Goal: Information Seeking & Learning: Learn about a topic

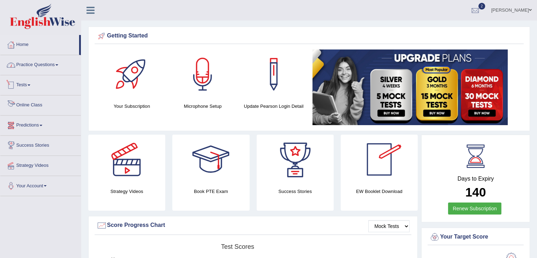
click at [58, 64] on span at bounding box center [56, 64] width 3 height 1
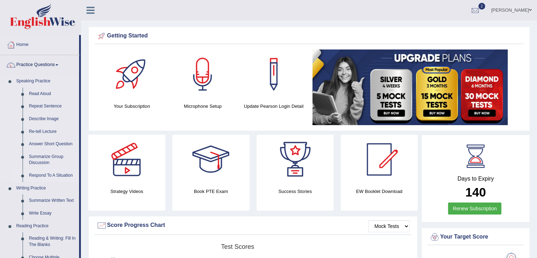
click at [57, 173] on link "Respond To A Situation" at bounding box center [52, 175] width 53 height 13
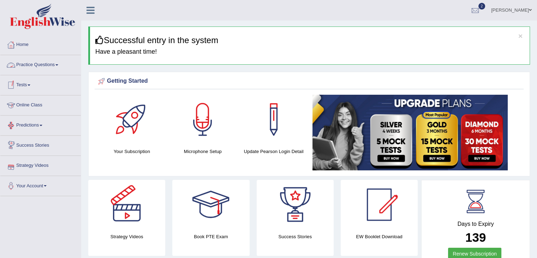
click at [58, 65] on link "Practice Questions" at bounding box center [40, 64] width 81 height 18
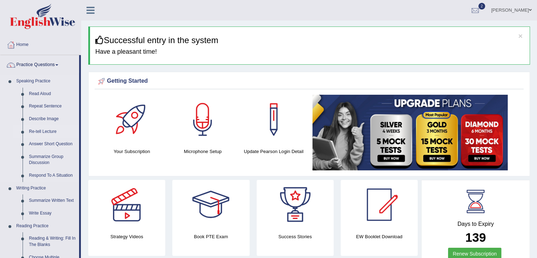
click at [46, 132] on link "Re-tell Lecture" at bounding box center [52, 131] width 53 height 13
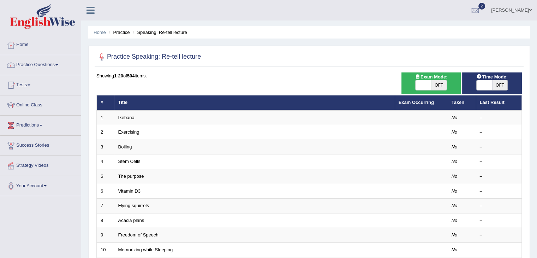
click at [425, 82] on span at bounding box center [424, 85] width 16 height 10
checkbox input "true"
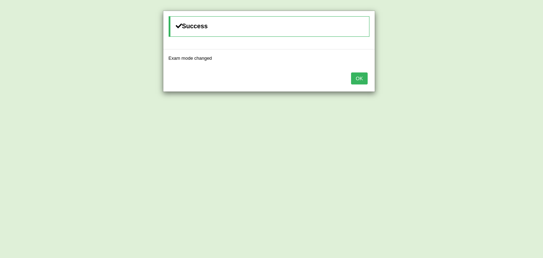
click at [359, 79] on button "OK" at bounding box center [359, 78] width 16 height 12
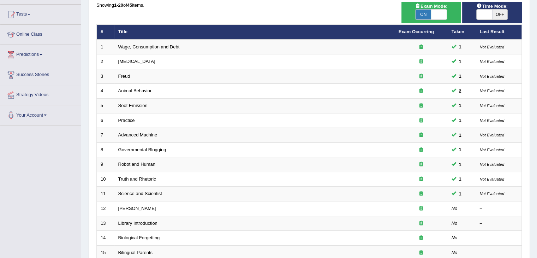
scroll to position [35, 0]
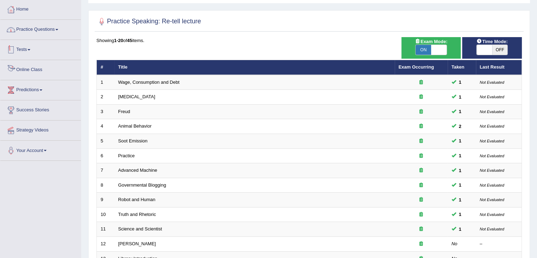
click at [58, 33] on link "Practice Questions" at bounding box center [40, 29] width 81 height 18
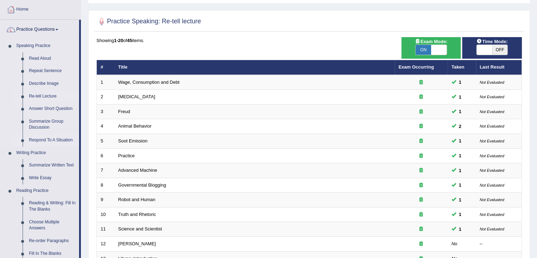
click at [58, 140] on link "Respond To A Situation" at bounding box center [52, 140] width 53 height 13
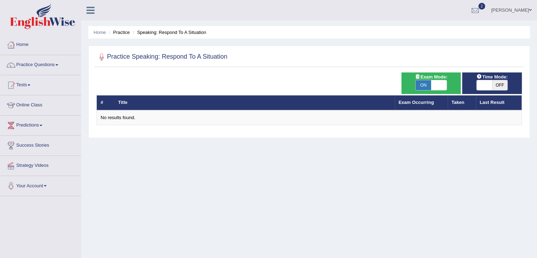
click at [488, 82] on span at bounding box center [485, 85] width 16 height 10
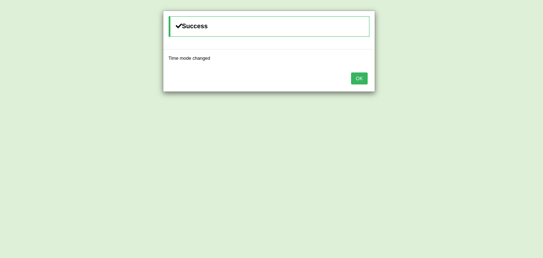
click at [359, 77] on button "OK" at bounding box center [359, 78] width 16 height 12
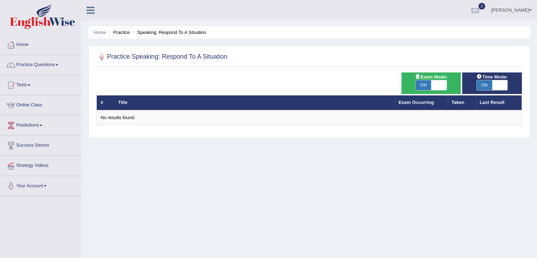
click at [502, 87] on span at bounding box center [500, 85] width 16 height 10
checkbox input "false"
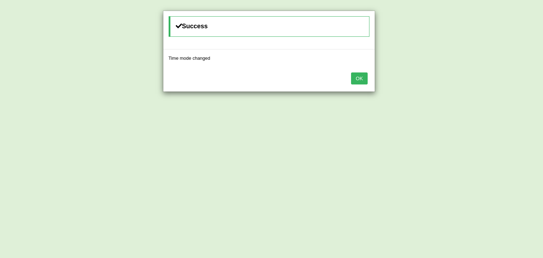
click at [366, 81] on button "OK" at bounding box center [359, 78] width 16 height 12
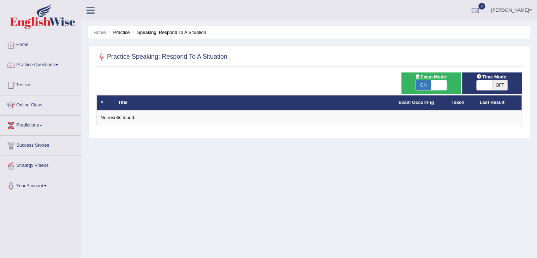
click at [438, 84] on span at bounding box center [439, 85] width 16 height 10
checkbox input "false"
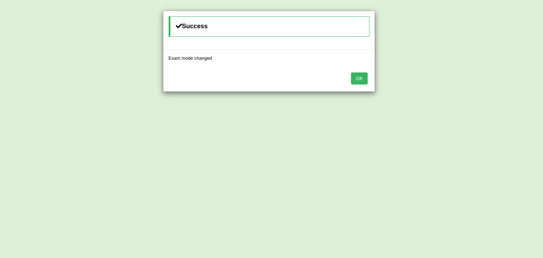
drag, startPoint x: 364, startPoint y: 78, endPoint x: 382, endPoint y: 77, distance: 17.7
click at [364, 78] on button "OK" at bounding box center [359, 78] width 16 height 12
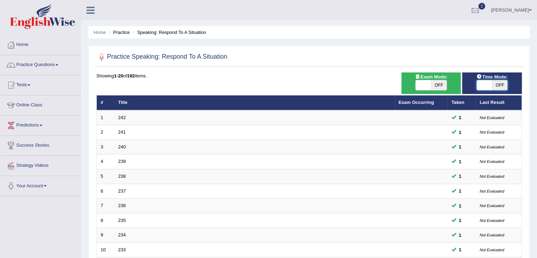
click at [482, 86] on span at bounding box center [485, 85] width 16 height 10
checkbox input "true"
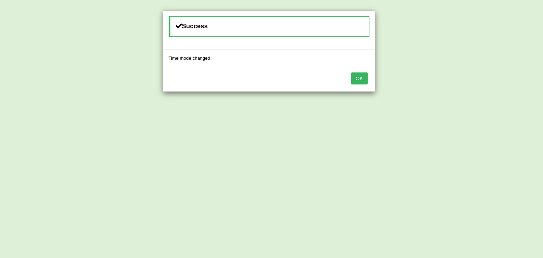
click at [354, 80] on button "OK" at bounding box center [359, 78] width 16 height 12
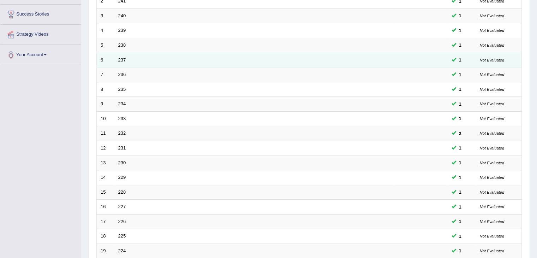
scroll to position [177, 0]
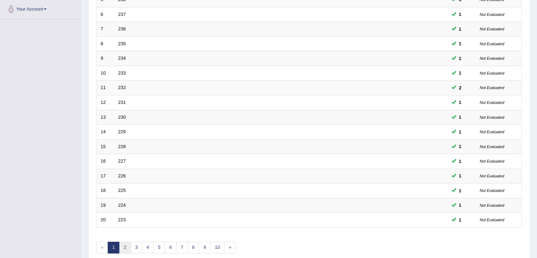
click at [128, 244] on link "2" at bounding box center [125, 248] width 12 height 12
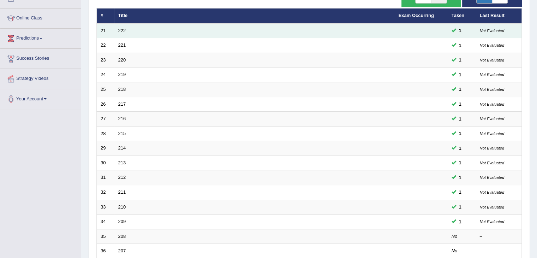
scroll to position [71, 0]
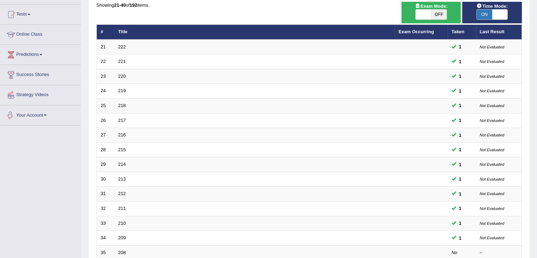
click at [31, 140] on div "Toggle navigation Home Practice Questions Speaking Practice Read Aloud Repeat S…" at bounding box center [268, 161] width 537 height 464
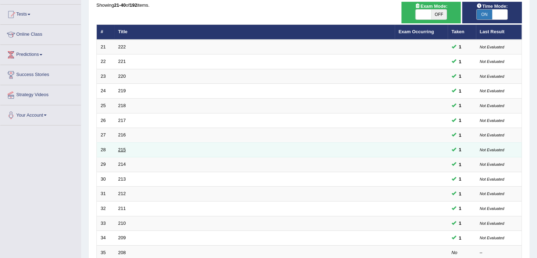
click at [120, 150] on link "215" at bounding box center [122, 149] width 8 height 5
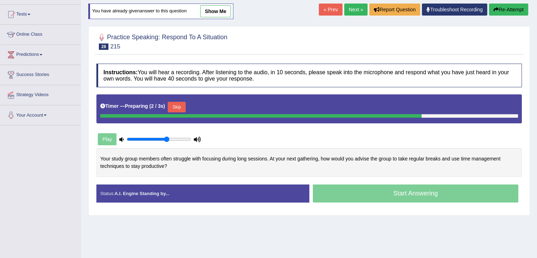
click at [221, 13] on link "show me" at bounding box center [215, 11] width 31 height 12
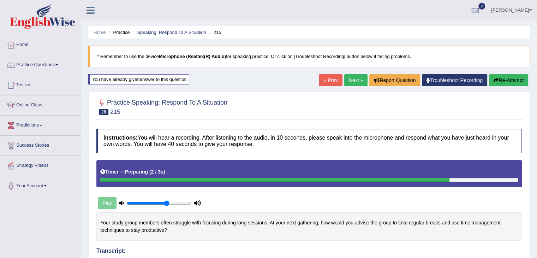
click at [58, 65] on link "Practice Questions" at bounding box center [40, 64] width 81 height 18
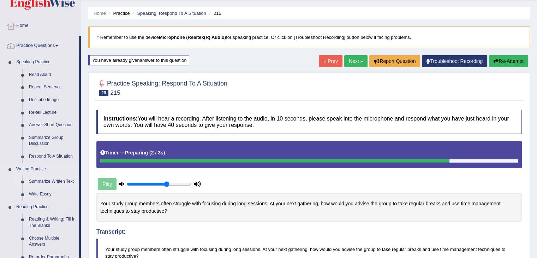
scroll to position [35, 0]
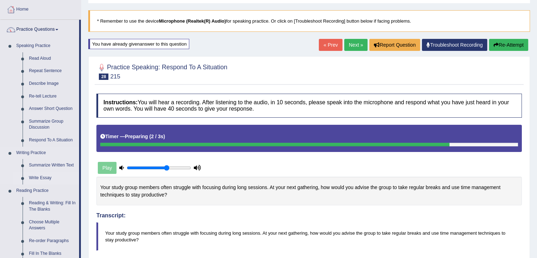
click at [42, 172] on link "Write Essay" at bounding box center [52, 178] width 53 height 13
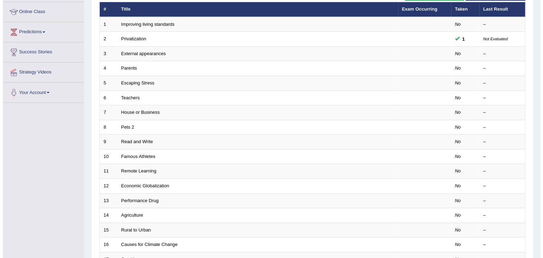
scroll to position [35, 0]
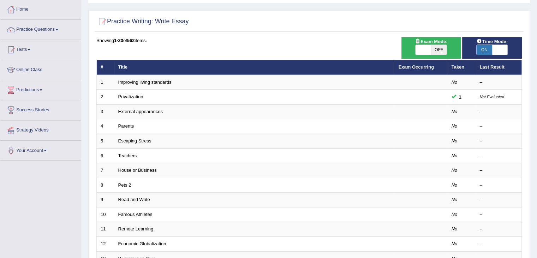
click at [427, 46] on span at bounding box center [424, 50] width 16 height 10
checkbox input "true"
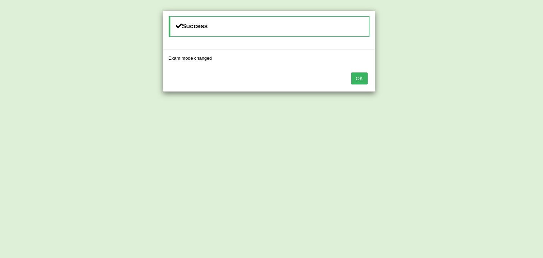
click at [364, 76] on button "OK" at bounding box center [359, 78] width 16 height 12
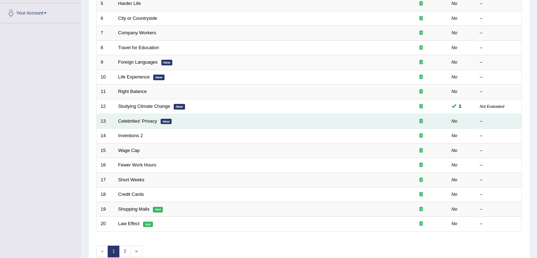
scroll to position [172, 0]
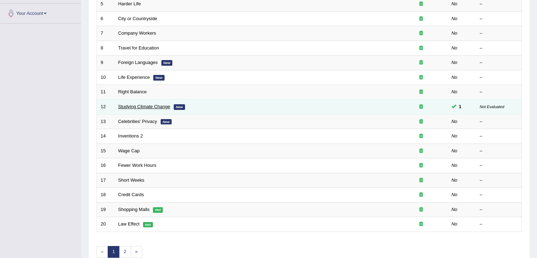
click at [142, 107] on link "Studying Climate Change" at bounding box center [144, 106] width 52 height 5
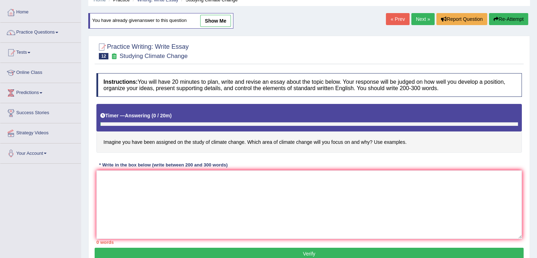
scroll to position [7, 0]
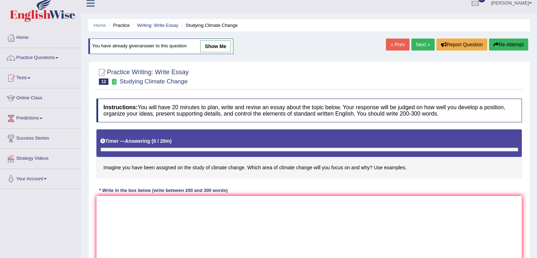
click at [217, 45] on link "show me" at bounding box center [215, 46] width 31 height 12
type textarea "The increasing influence of climate change on our lives has ignited numerous di…"
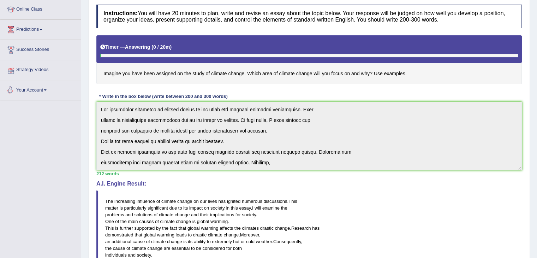
scroll to position [37, 0]
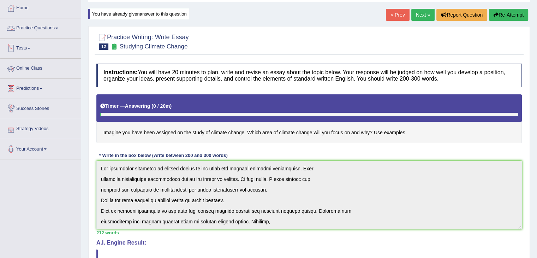
click at [56, 29] on link "Practice Questions" at bounding box center [40, 27] width 81 height 18
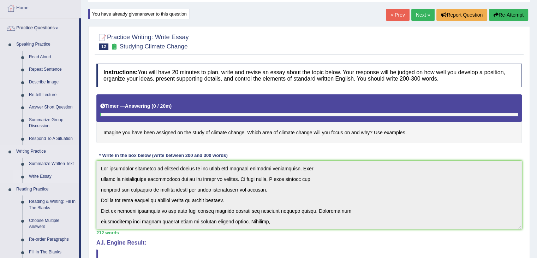
click at [43, 177] on link "Write Essay" at bounding box center [52, 176] width 53 height 13
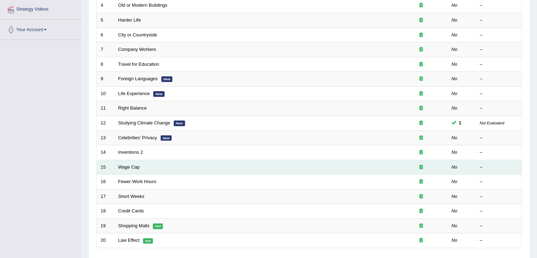
scroll to position [208, 0]
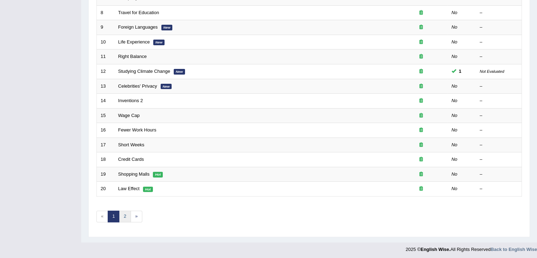
click at [129, 215] on link "2" at bounding box center [125, 217] width 12 height 12
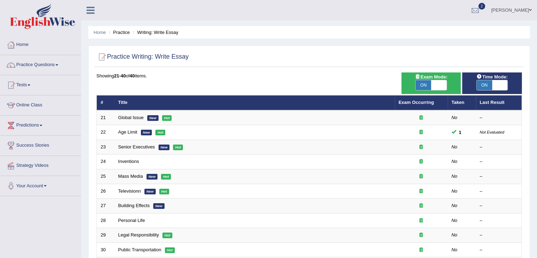
click at [486, 82] on span "ON" at bounding box center [485, 85] width 16 height 10
checkbox input "false"
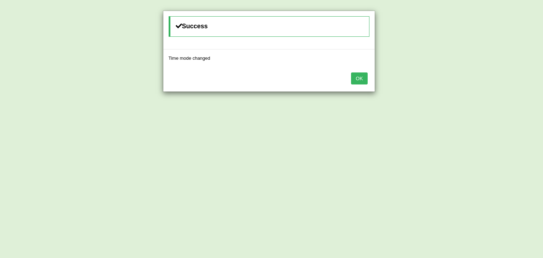
click at [358, 75] on button "OK" at bounding box center [359, 78] width 16 height 12
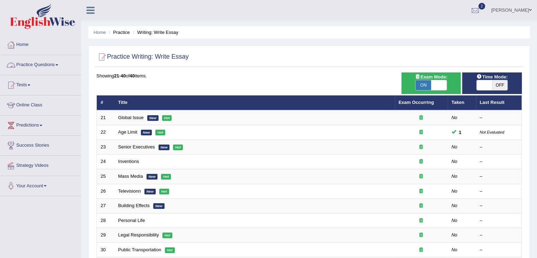
click at [50, 64] on link "Practice Questions" at bounding box center [40, 64] width 81 height 18
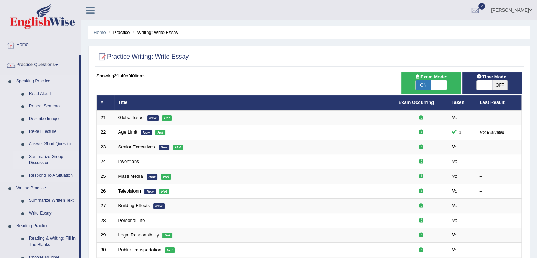
click at [46, 157] on link "Summarize Group Discussion" at bounding box center [52, 159] width 53 height 19
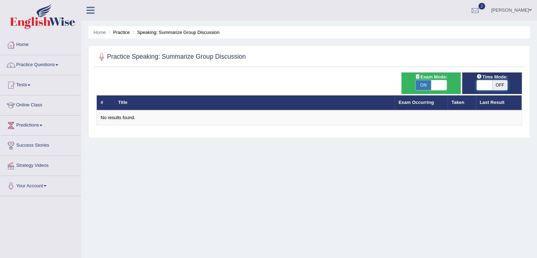
click at [477, 88] on span at bounding box center [485, 85] width 16 height 10
checkbox input "true"
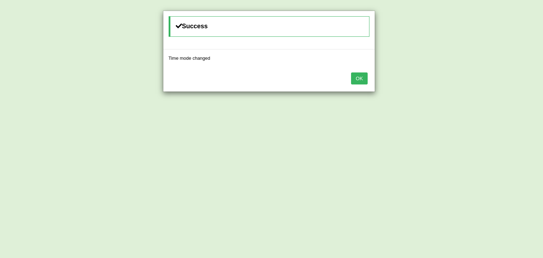
click at [364, 79] on button "OK" at bounding box center [359, 78] width 16 height 12
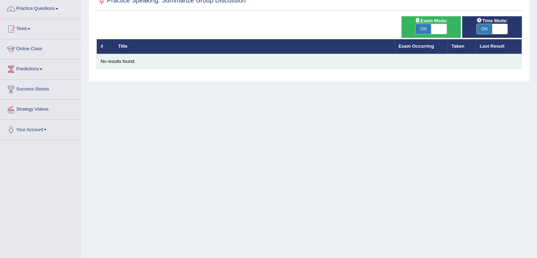
scroll to position [7, 0]
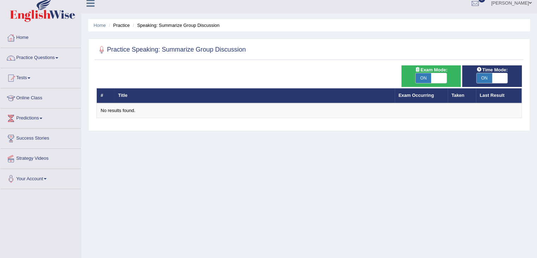
click at [429, 78] on span "ON" at bounding box center [424, 78] width 16 height 10
checkbox input "false"
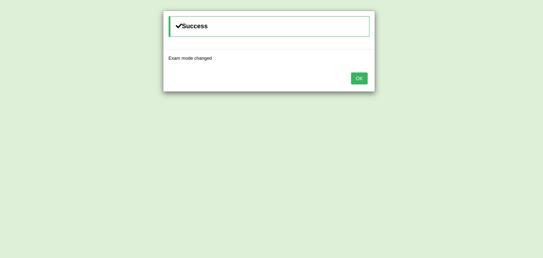
click at [360, 78] on button "OK" at bounding box center [359, 78] width 16 height 12
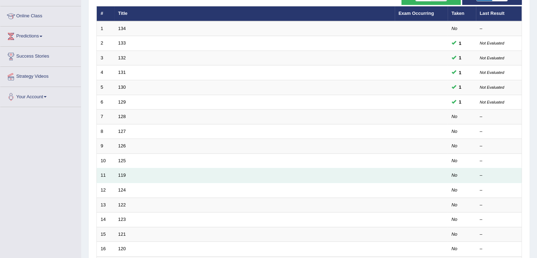
scroll to position [78, 0]
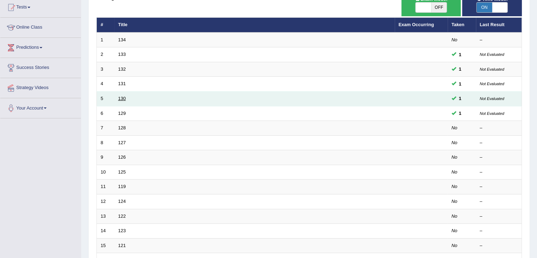
click at [123, 98] on link "130" at bounding box center [122, 98] width 8 height 5
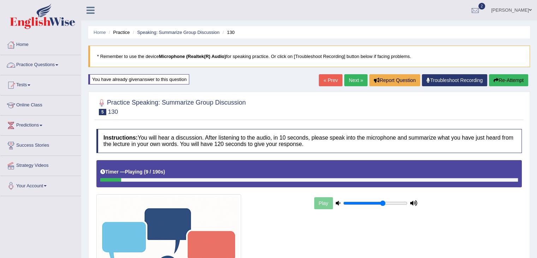
click at [54, 64] on link "Practice Questions" at bounding box center [40, 64] width 81 height 18
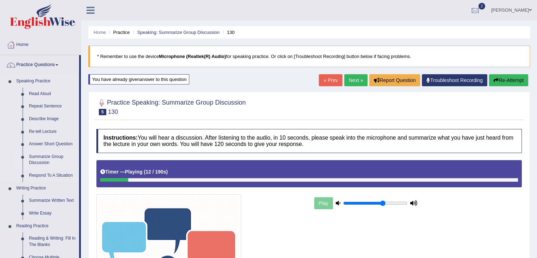
click at [42, 158] on link "Summarize Group Discussion" at bounding box center [52, 159] width 53 height 19
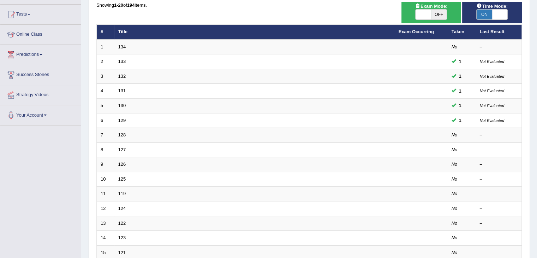
click at [483, 12] on span "ON" at bounding box center [485, 15] width 16 height 10
checkbox input "false"
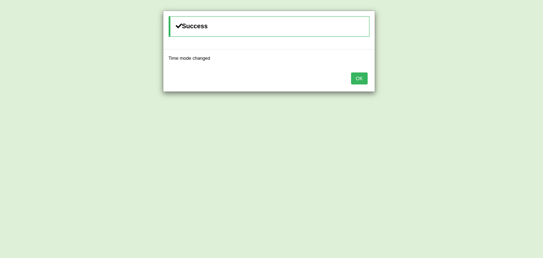
click at [362, 76] on button "OK" at bounding box center [359, 78] width 16 height 12
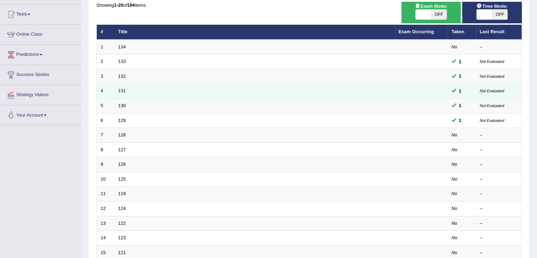
click at [322, 84] on td "131" at bounding box center [254, 91] width 280 height 15
click at [310, 89] on td "131" at bounding box center [254, 91] width 280 height 15
click at [120, 90] on link "131" at bounding box center [122, 90] width 8 height 5
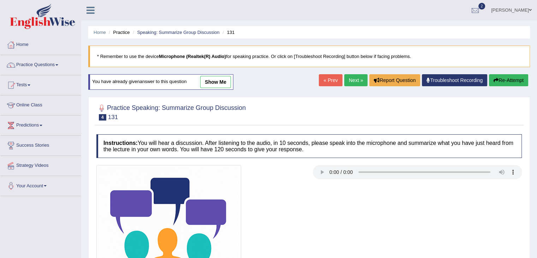
click at [211, 82] on link "show me" at bounding box center [215, 82] width 31 height 12
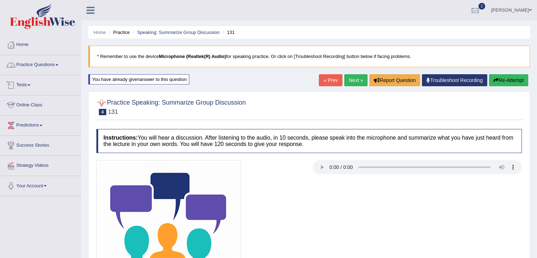
click at [61, 68] on link "Practice Questions" at bounding box center [40, 64] width 81 height 18
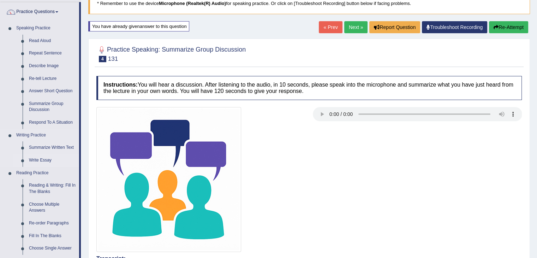
scroll to position [71, 0]
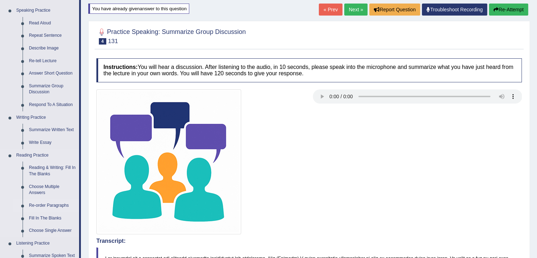
click at [59, 204] on link "Re-order Paragraphs" at bounding box center [52, 205] width 53 height 13
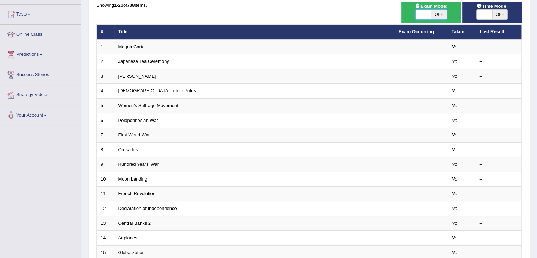
click at [427, 13] on span at bounding box center [424, 15] width 16 height 10
checkbox input "true"
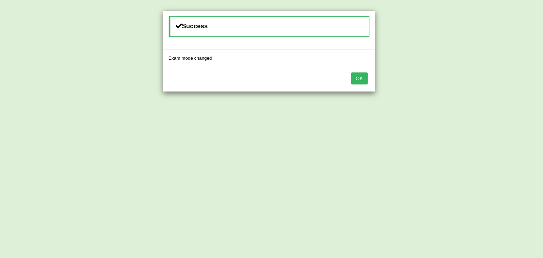
click at [361, 82] on button "OK" at bounding box center [359, 78] width 16 height 12
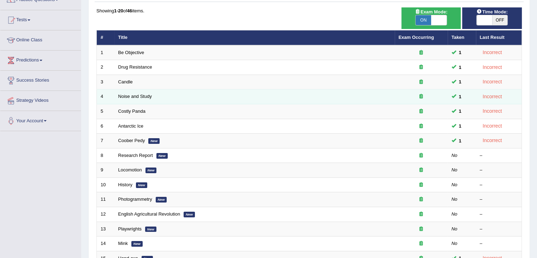
scroll to position [31, 0]
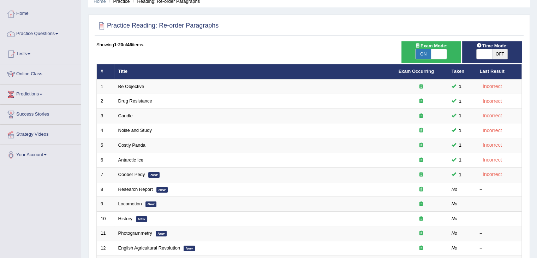
click at [486, 53] on span at bounding box center [485, 54] width 16 height 10
checkbox input "true"
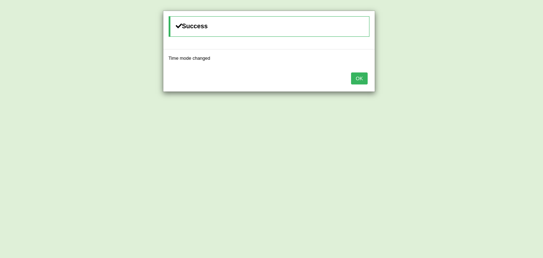
drag, startPoint x: 353, startPoint y: 78, endPoint x: 360, endPoint y: 76, distance: 7.4
click at [360, 76] on button "OK" at bounding box center [359, 78] width 16 height 12
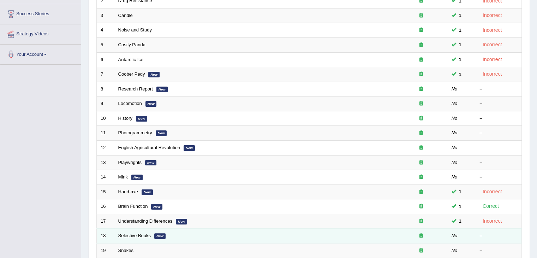
scroll to position [208, 0]
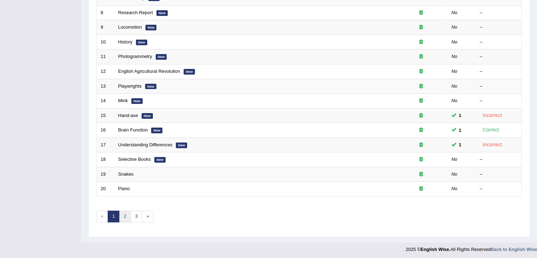
click at [124, 215] on link "2" at bounding box center [125, 217] width 12 height 12
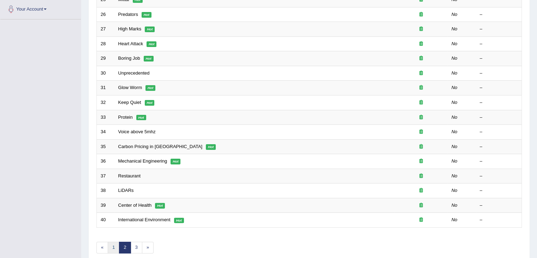
click at [112, 246] on link "1" at bounding box center [114, 248] width 12 height 12
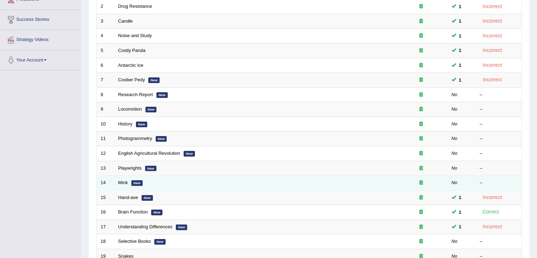
scroll to position [177, 0]
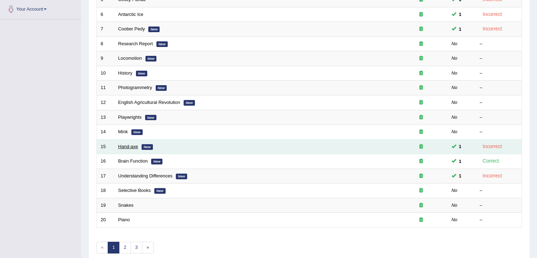
click at [128, 145] on link "Hand-axe" at bounding box center [128, 146] width 20 height 5
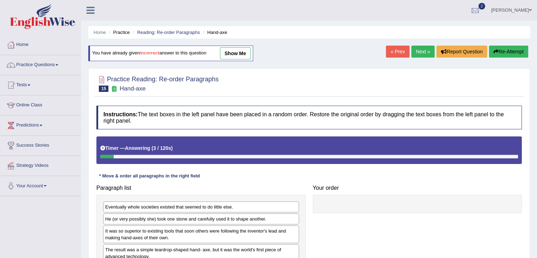
click at [238, 58] on div "You have already given incorrect answer to this question show me" at bounding box center [170, 54] width 165 height 16
click at [239, 56] on link "show me" at bounding box center [235, 53] width 31 height 12
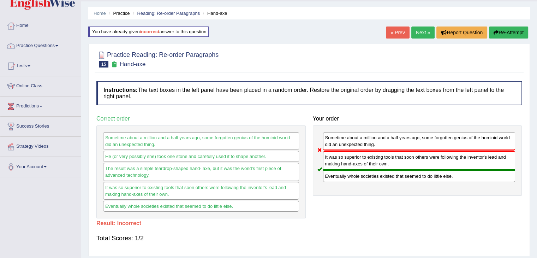
scroll to position [35, 0]
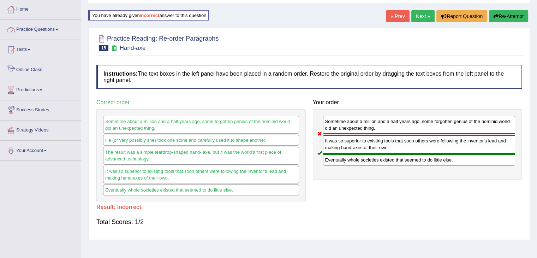
click at [51, 31] on link "Practice Questions" at bounding box center [40, 29] width 81 height 18
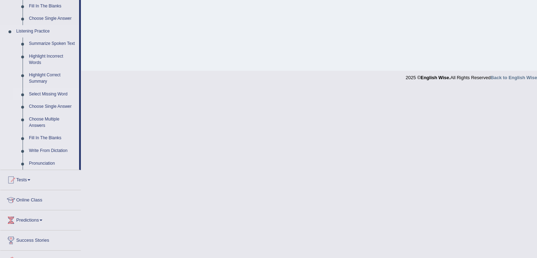
scroll to position [247, 0]
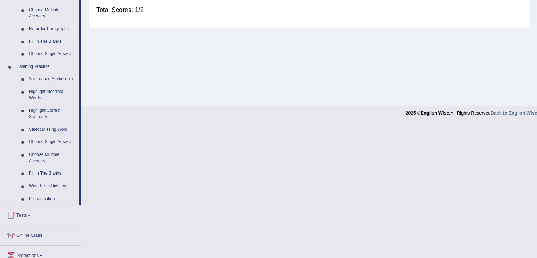
click at [62, 27] on link "Re-order Paragraphs" at bounding box center [52, 29] width 53 height 13
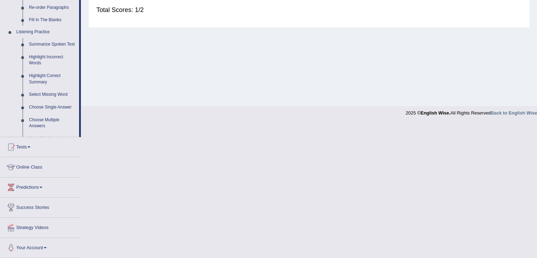
scroll to position [113, 0]
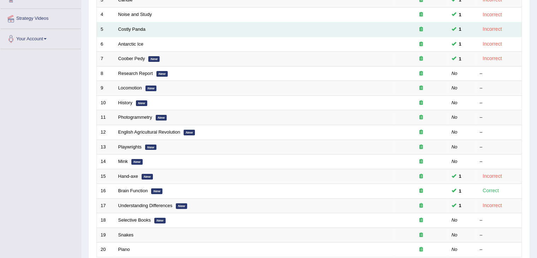
scroll to position [106, 0]
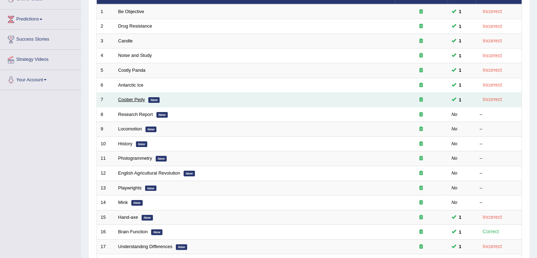
click at [139, 98] on link "Coober Pedy" at bounding box center [131, 99] width 27 height 5
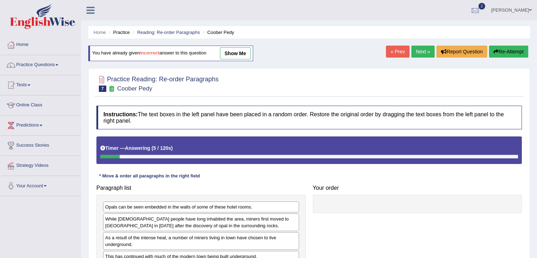
click at [234, 53] on link "show me" at bounding box center [235, 53] width 31 height 12
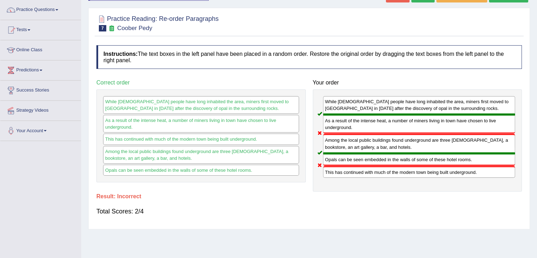
scroll to position [71, 0]
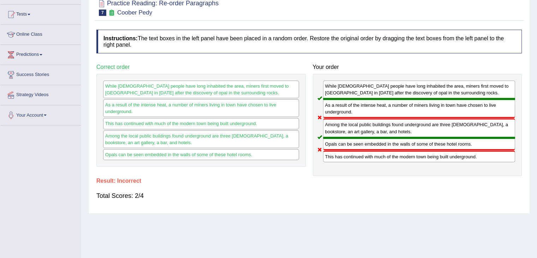
click at [491, 187] on div "Total Scores: 2/4" at bounding box center [309, 195] width 426 height 17
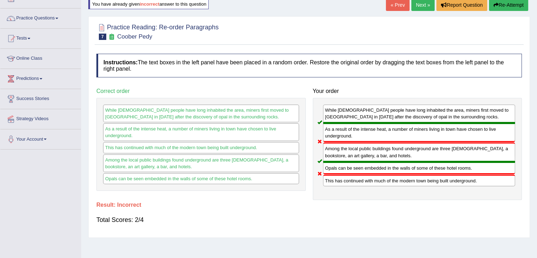
scroll to position [0, 0]
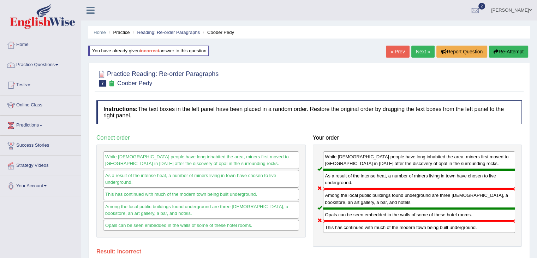
click at [425, 46] on link "Next »" at bounding box center [423, 52] width 23 height 12
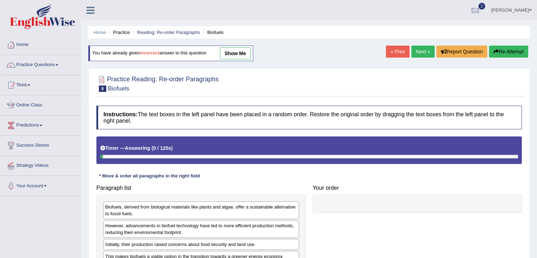
click at [223, 52] on span "show me" at bounding box center [228, 53] width 44 height 5
click at [228, 53] on link "show me" at bounding box center [235, 53] width 31 height 12
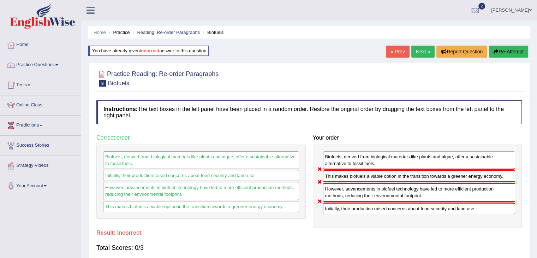
click at [521, 53] on button "Re-Attempt" at bounding box center [508, 52] width 39 height 12
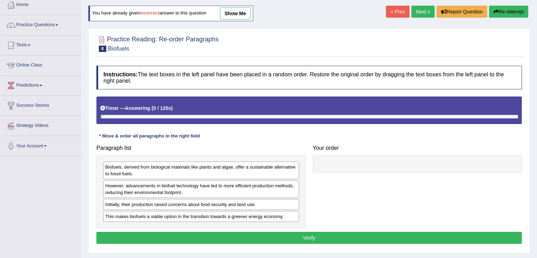
scroll to position [71, 0]
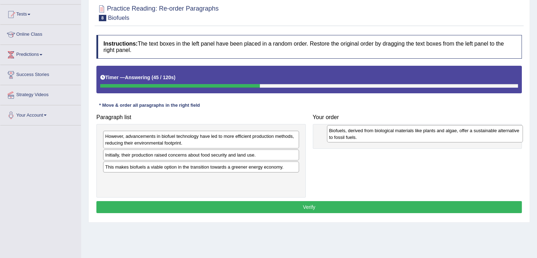
drag, startPoint x: 158, startPoint y: 137, endPoint x: 370, endPoint y: 129, distance: 212.1
click at [370, 129] on div "Biofuels, derived from biological materials like plants and algae, offer a sust…" at bounding box center [425, 134] width 196 height 18
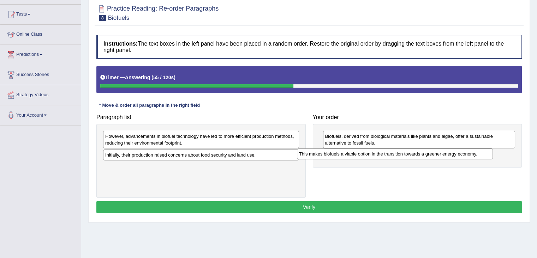
drag, startPoint x: 201, startPoint y: 169, endPoint x: 395, endPoint y: 156, distance: 194.4
click at [395, 156] on div "This makes biofuels a viable option in the transition towards a greener energy …" at bounding box center [395, 153] width 196 height 11
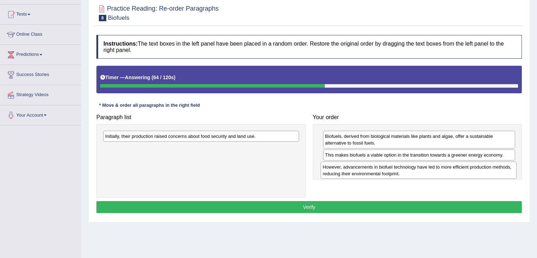
drag, startPoint x: 213, startPoint y: 141, endPoint x: 431, endPoint y: 172, distance: 219.8
click at [431, 172] on div "However, advancements in biofuel technology have led to more efficient producti…" at bounding box center [419, 170] width 196 height 18
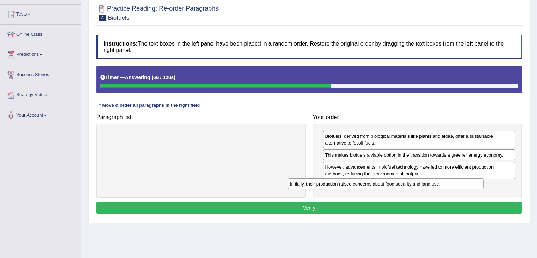
drag, startPoint x: 237, startPoint y: 137, endPoint x: 422, endPoint y: 185, distance: 190.8
click at [422, 185] on div "Initially, their production raised concerns about food security and land use." at bounding box center [386, 183] width 196 height 11
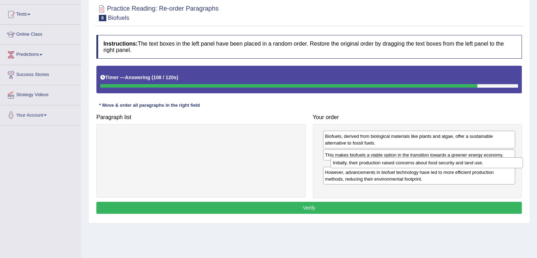
drag, startPoint x: 372, startPoint y: 188, endPoint x: 379, endPoint y: 166, distance: 23.2
click at [379, 166] on div "Initially, their production raised concerns about food security and land use." at bounding box center [427, 162] width 193 height 11
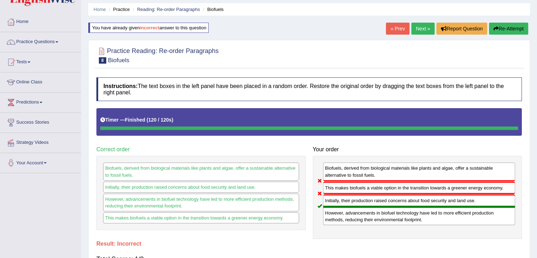
scroll to position [35, 0]
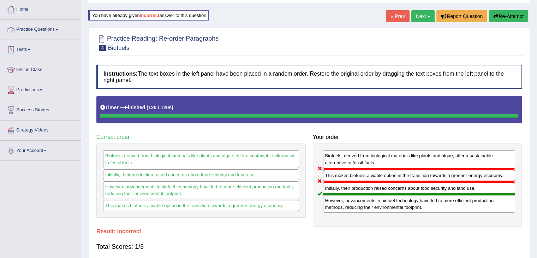
click at [60, 31] on link "Practice Questions" at bounding box center [40, 29] width 81 height 18
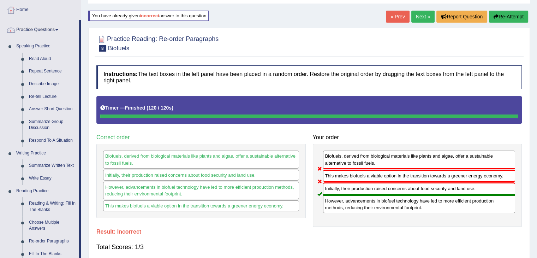
scroll to position [0, 0]
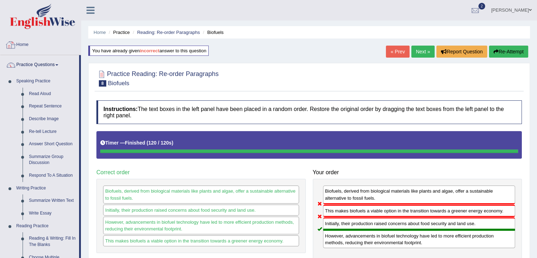
click at [23, 44] on link "Home" at bounding box center [40, 44] width 81 height 18
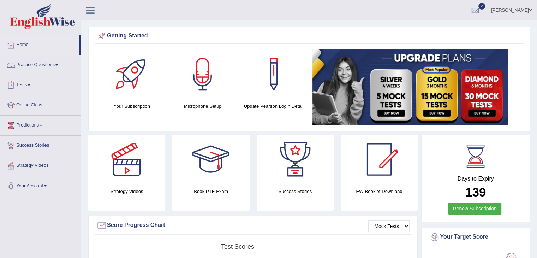
click at [59, 61] on link "Practice Questions" at bounding box center [40, 64] width 81 height 18
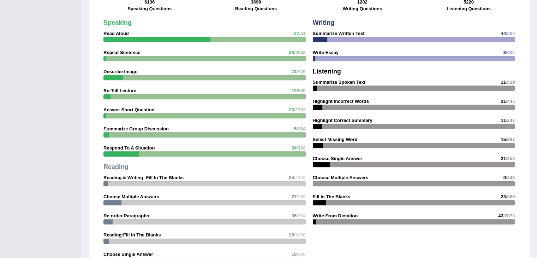
scroll to position [565, 0]
